Goal: Task Accomplishment & Management: Manage account settings

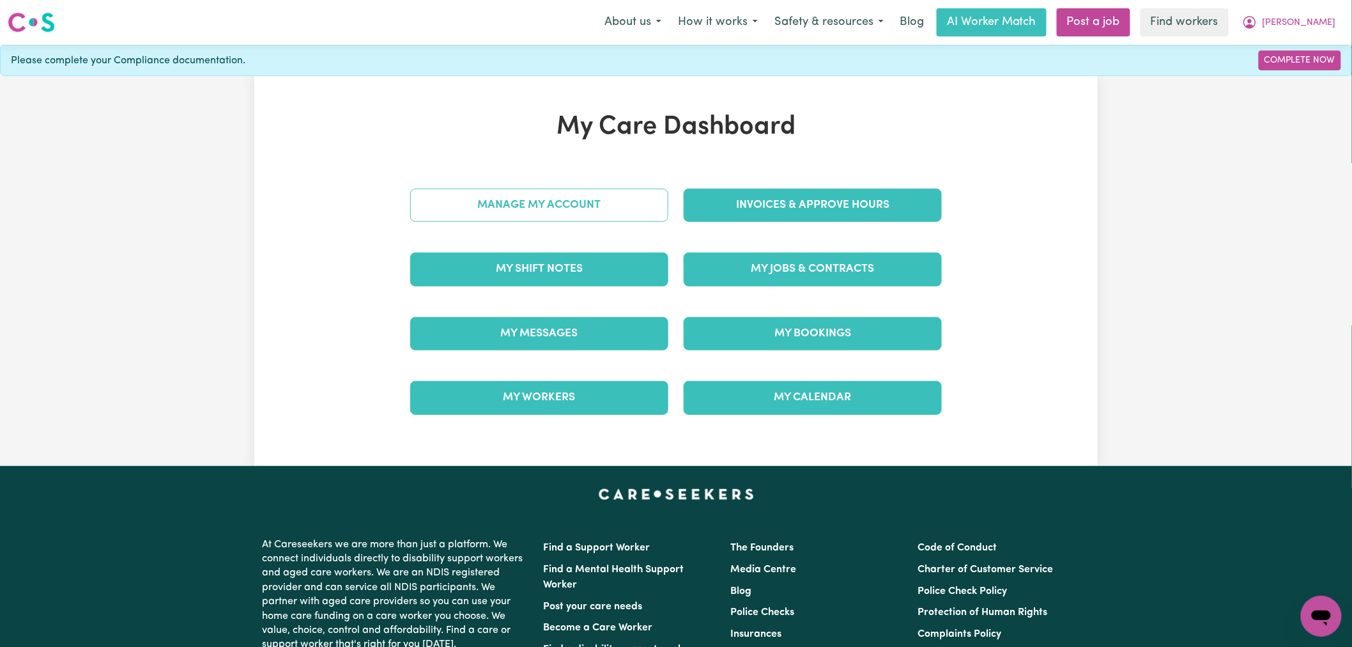
click at [583, 201] on link "Manage My Account" at bounding box center [539, 204] width 258 height 33
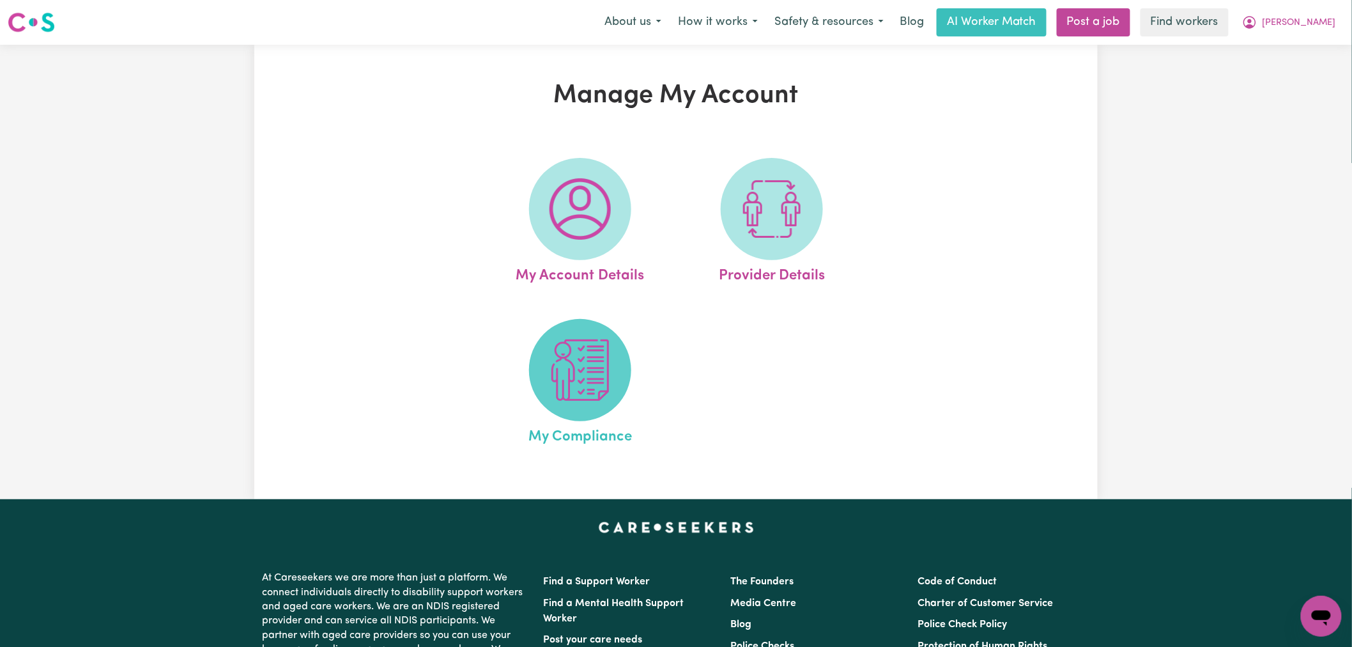
click at [603, 366] on img at bounding box center [579, 369] width 61 height 61
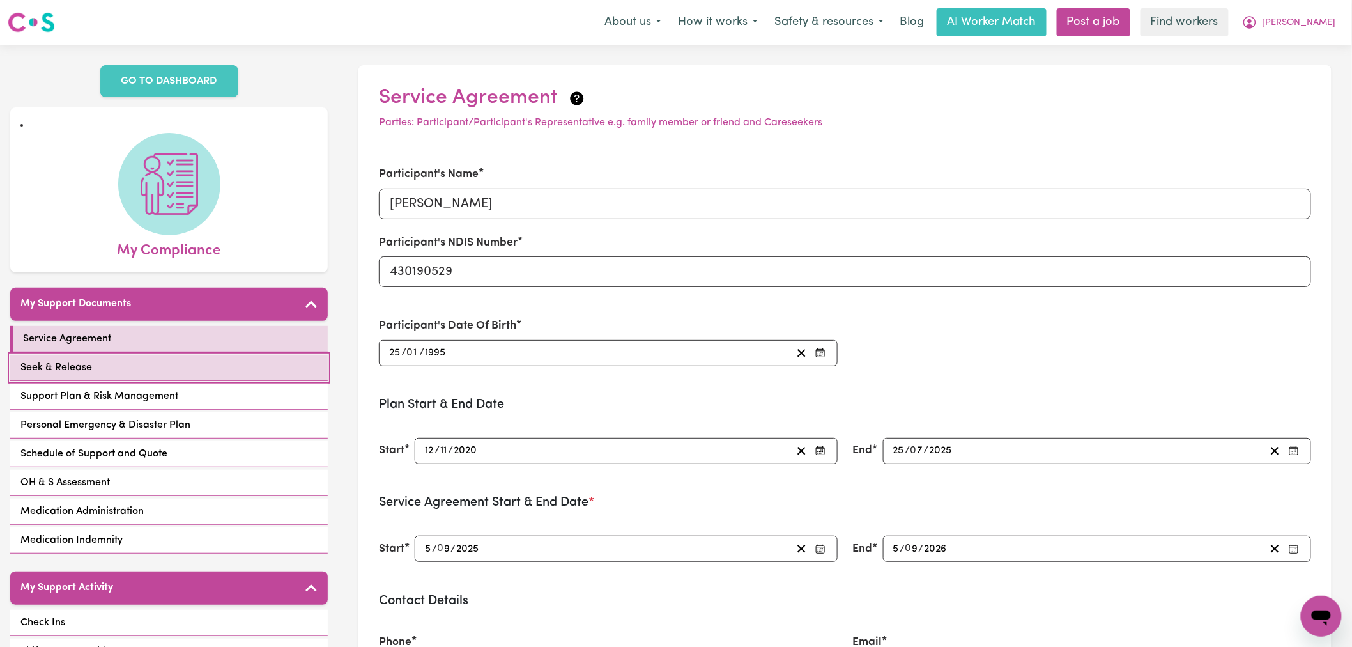
click at [199, 365] on link "Seek & Release" at bounding box center [169, 368] width 318 height 26
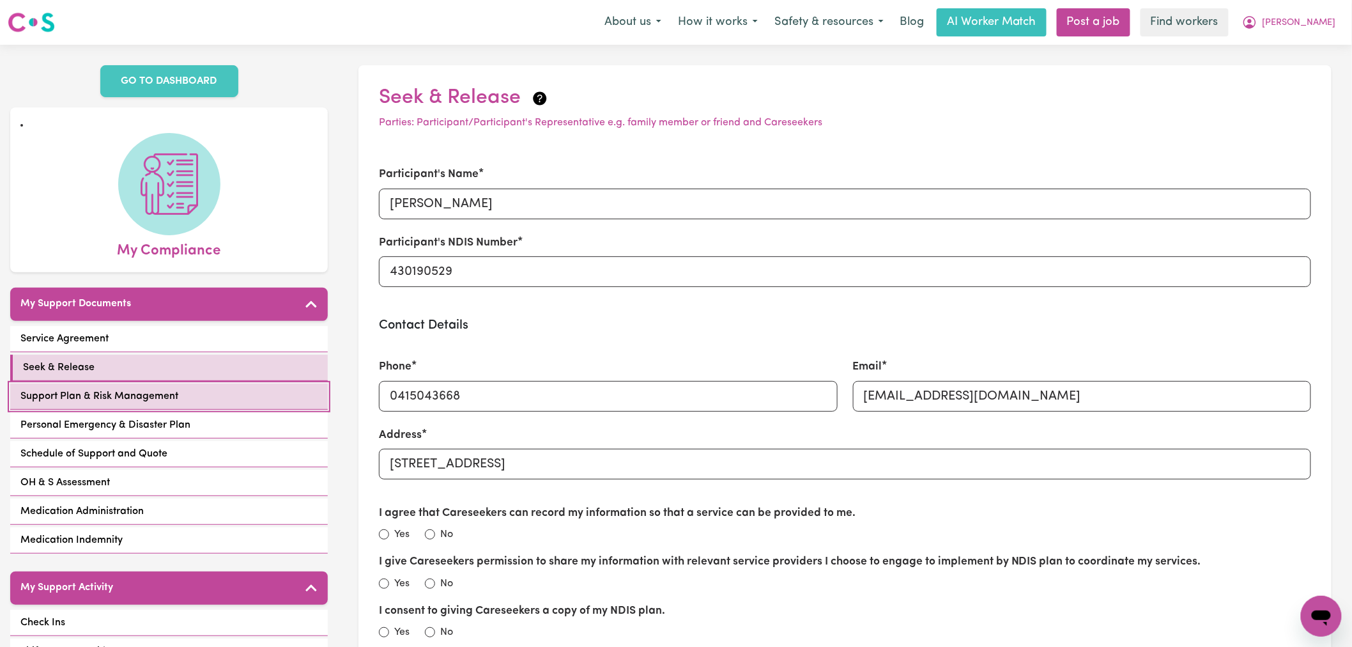
click at [184, 404] on link "Support Plan & Risk Management" at bounding box center [169, 396] width 318 height 26
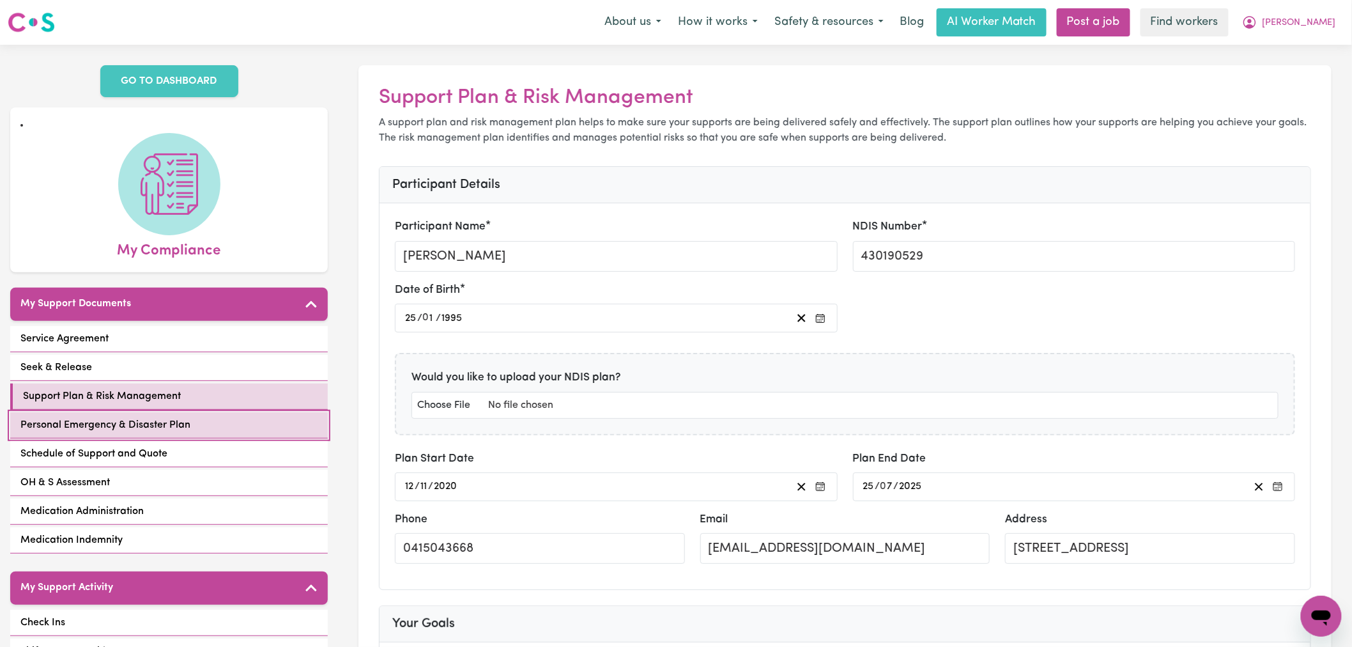
click at [134, 423] on span "Personal Emergency & Disaster Plan" at bounding box center [105, 424] width 170 height 15
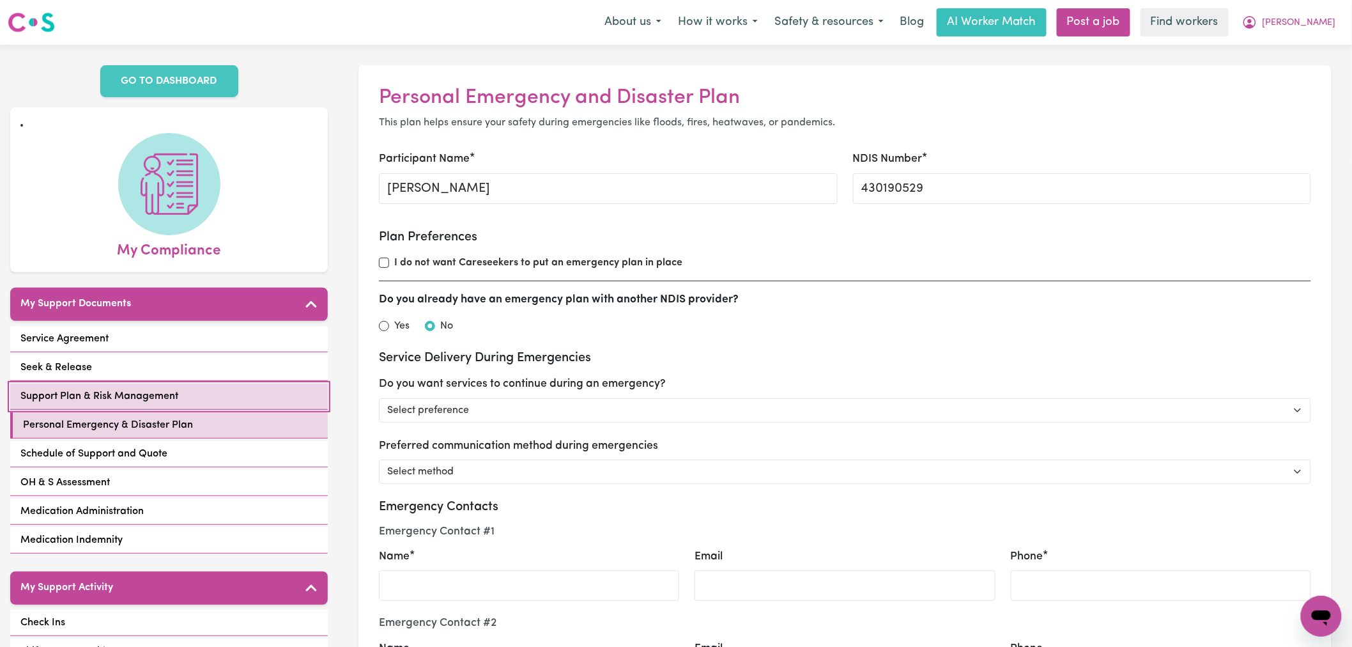
click at [209, 400] on link "Support Plan & Risk Management" at bounding box center [169, 396] width 318 height 26
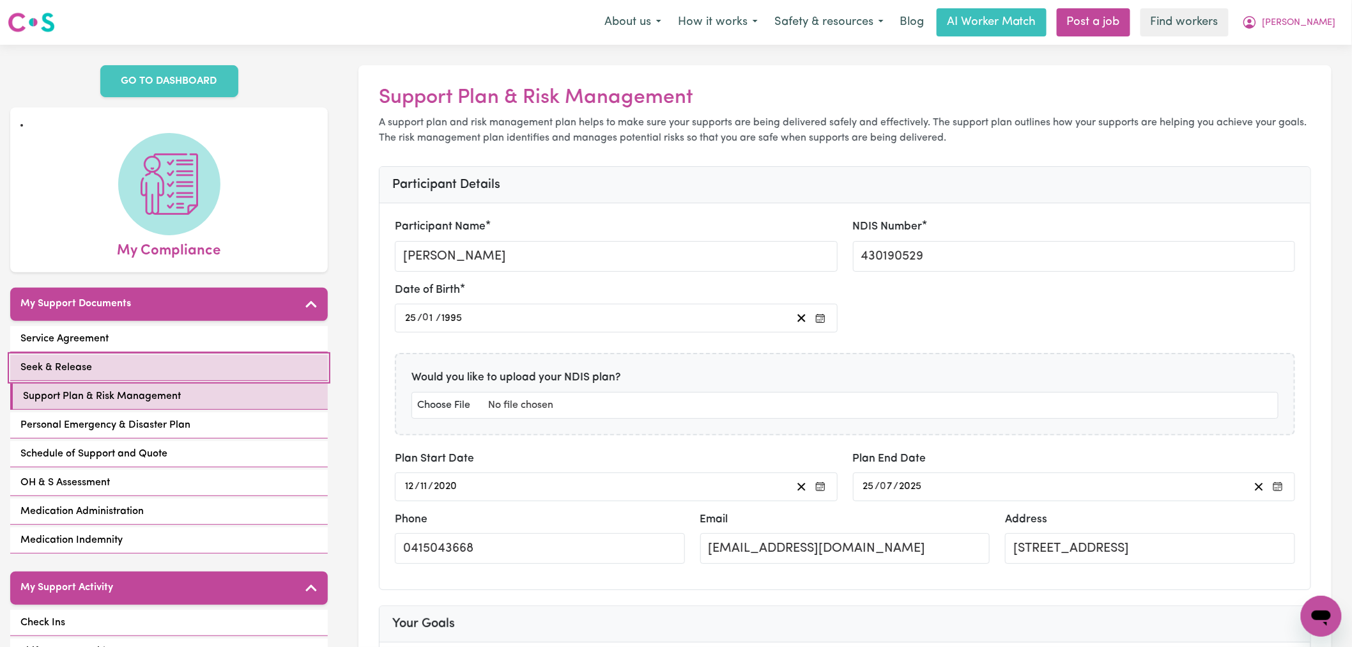
click at [214, 366] on link "Seek & Release" at bounding box center [169, 368] width 318 height 26
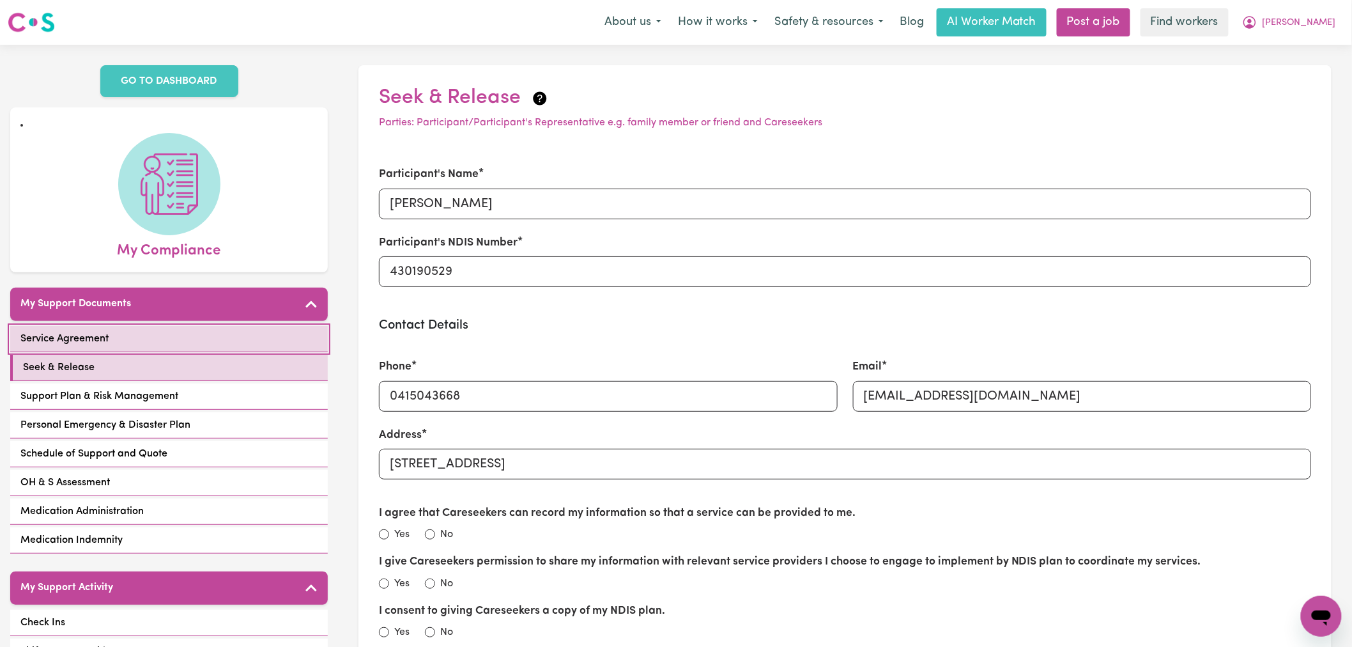
click at [224, 345] on link "Service Agreement" at bounding box center [169, 339] width 318 height 26
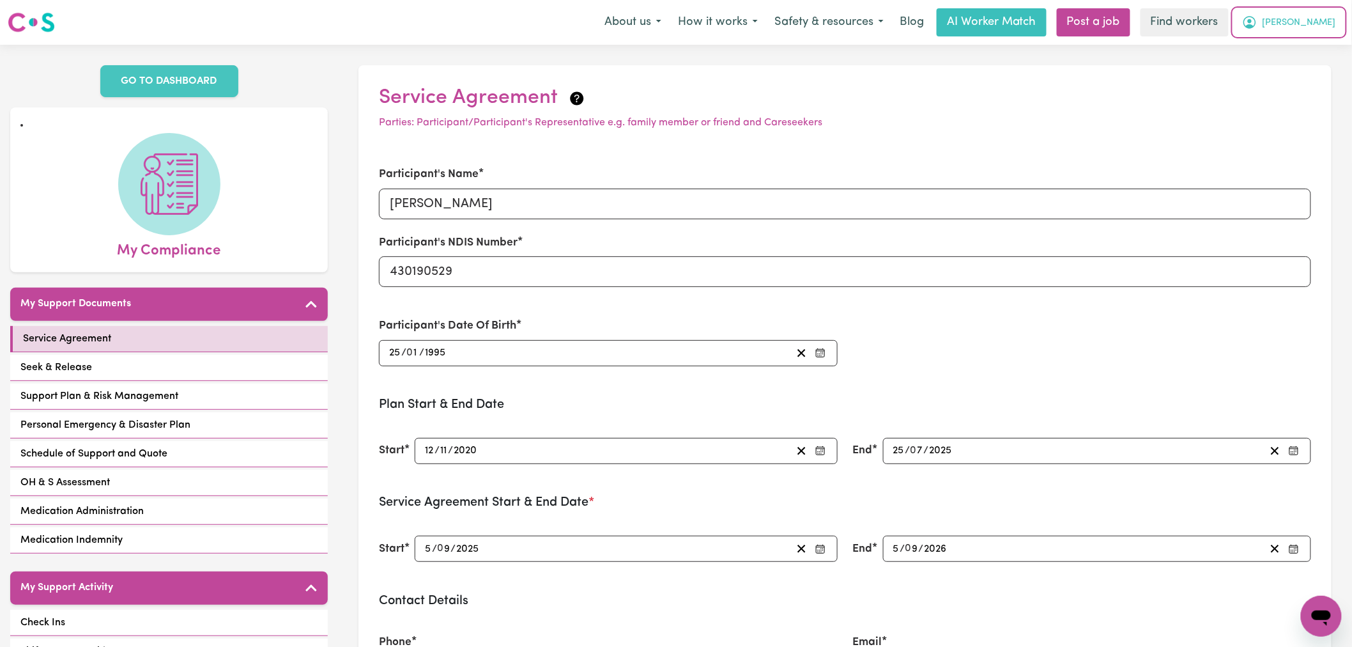
click at [1321, 31] on button "[PERSON_NAME]" at bounding box center [1289, 22] width 111 height 27
click at [1294, 79] on link "Logout" at bounding box center [1293, 73] width 101 height 24
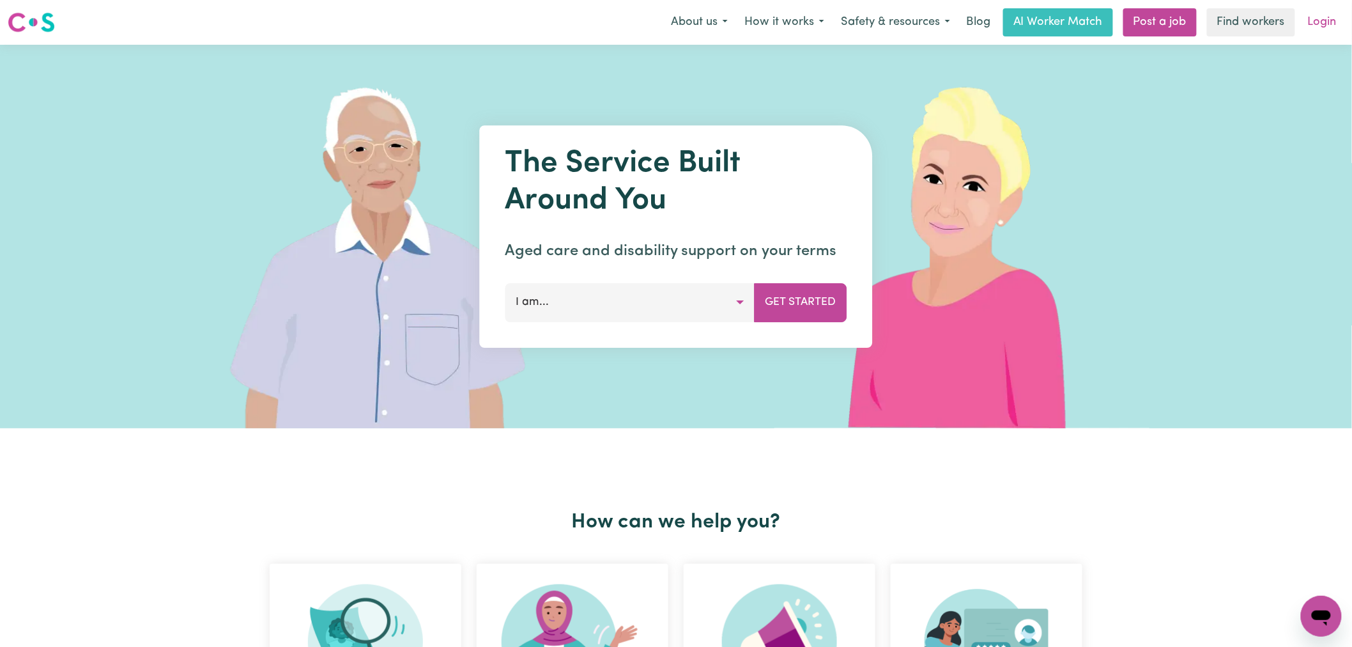
click at [1325, 23] on link "Login" at bounding box center [1322, 22] width 44 height 28
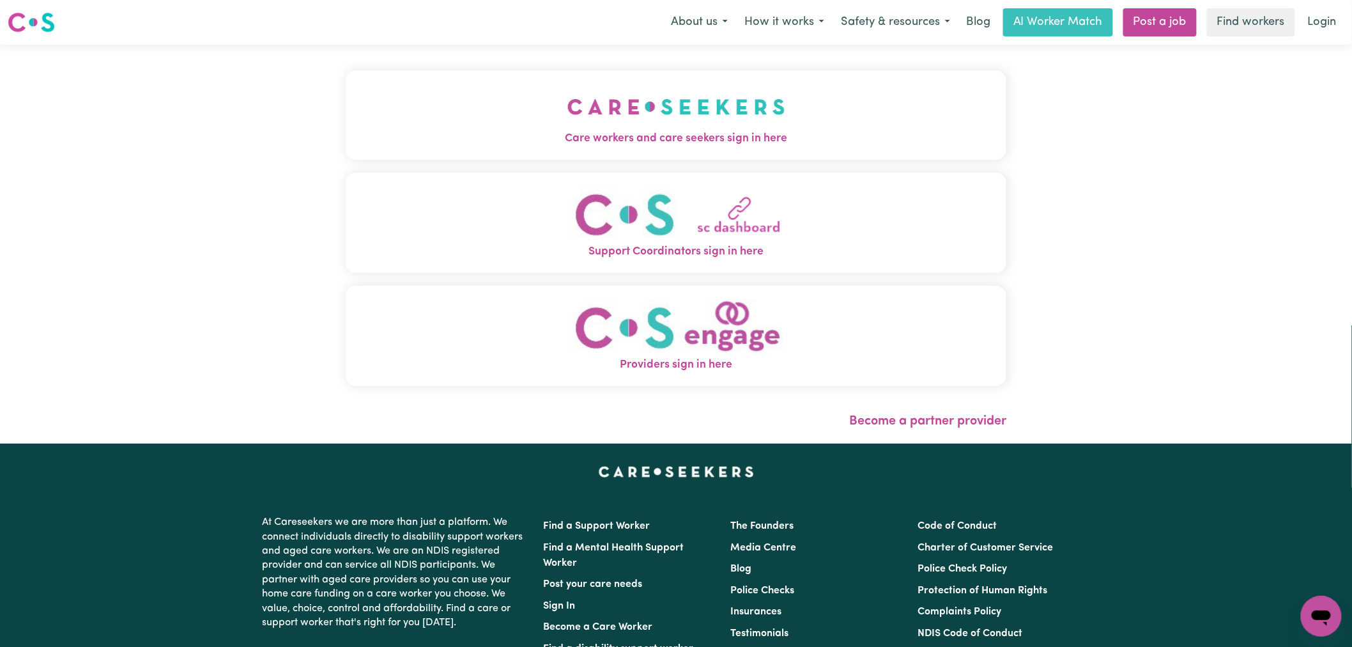
click at [570, 98] on div "Care workers and care seekers sign in here Support Coordinators sign in here Pr…" at bounding box center [676, 244] width 676 height 399
click at [560, 103] on button "Care workers and care seekers sign in here" at bounding box center [676, 114] width 661 height 89
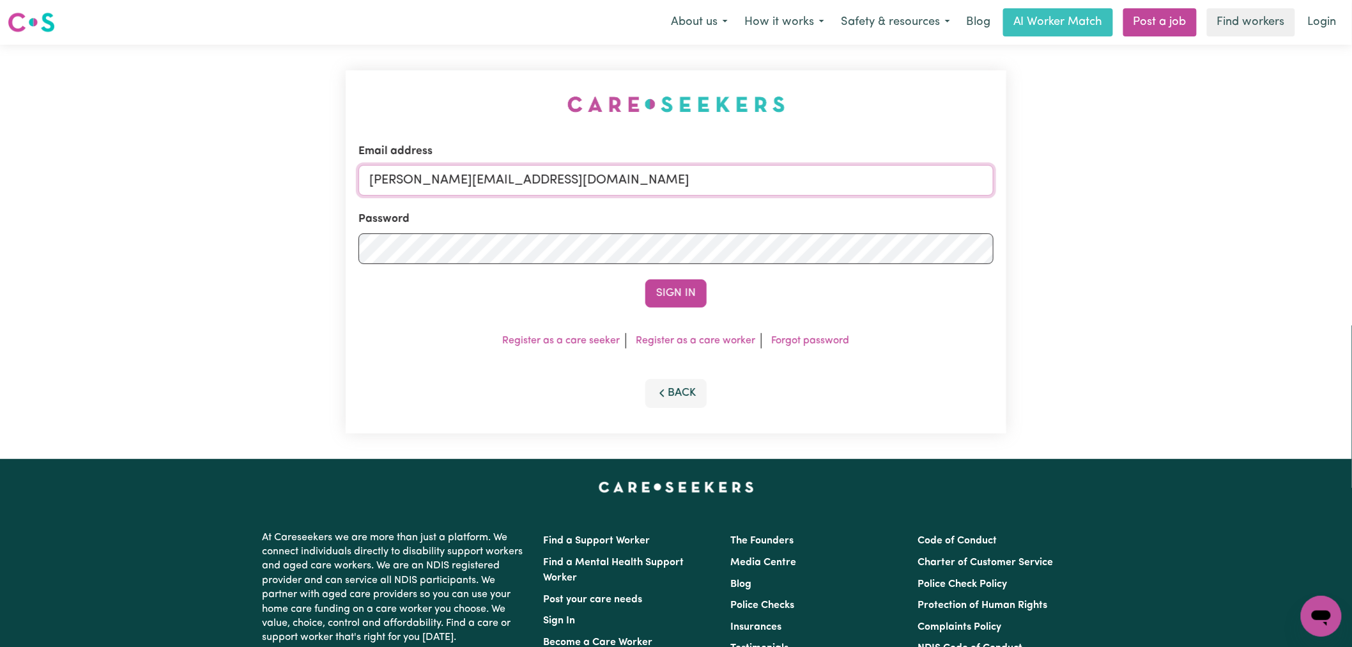
drag, startPoint x: 636, startPoint y: 183, endPoint x: 623, endPoint y: 195, distance: 17.6
click at [636, 183] on input "[PERSON_NAME][EMAIL_ADDRESS][DOMAIN_NAME]" at bounding box center [675, 180] width 635 height 31
drag, startPoint x: 686, startPoint y: 192, endPoint x: 434, endPoint y: 181, distance: 251.3
click at [434, 181] on input "superuser~[EMAIL_ADDRESS][DOMAIN_NAME]" at bounding box center [675, 180] width 635 height 31
type input "superuser~[EMAIL_ADDRESS][DOMAIN_NAME]"
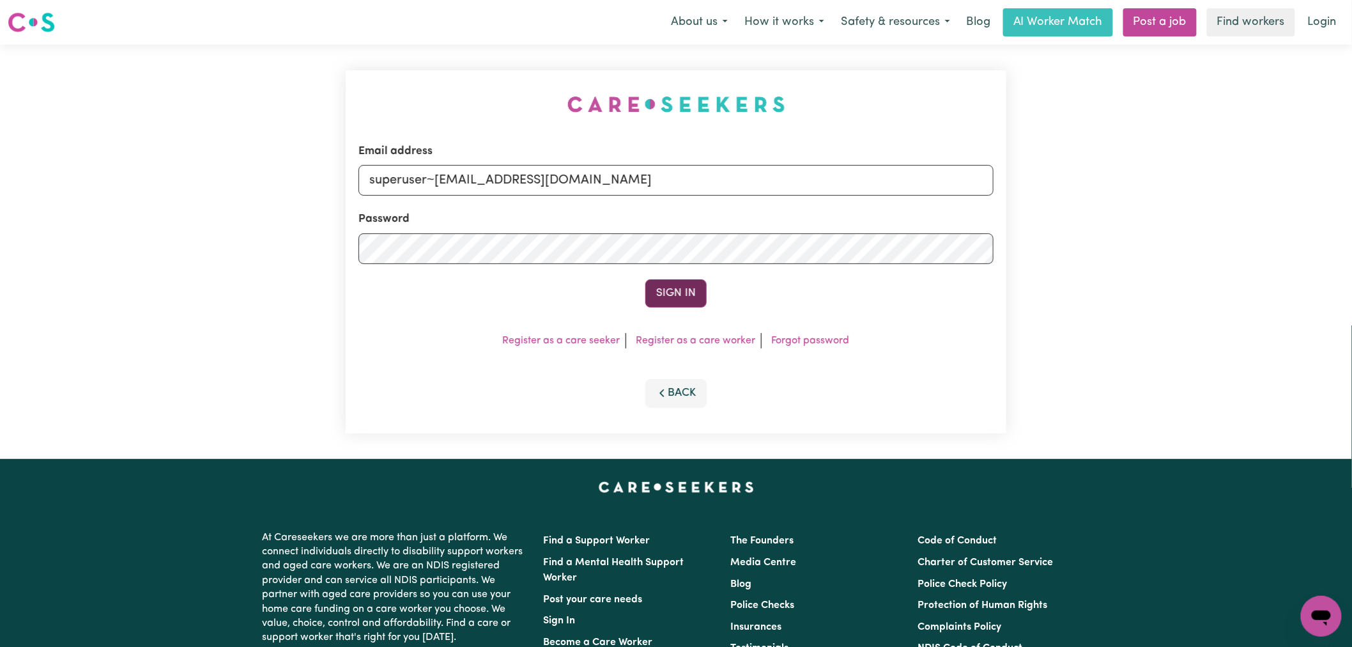
click at [660, 294] on button "Sign In" at bounding box center [675, 293] width 61 height 28
